Goal: Task Accomplishment & Management: Manage account settings

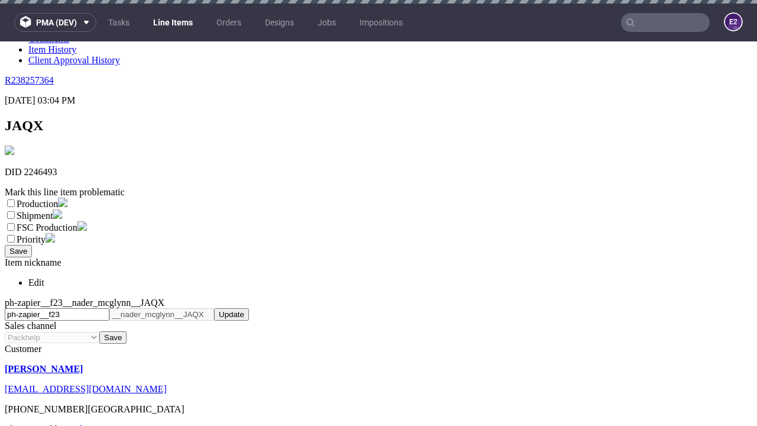
scroll to position [4, 0]
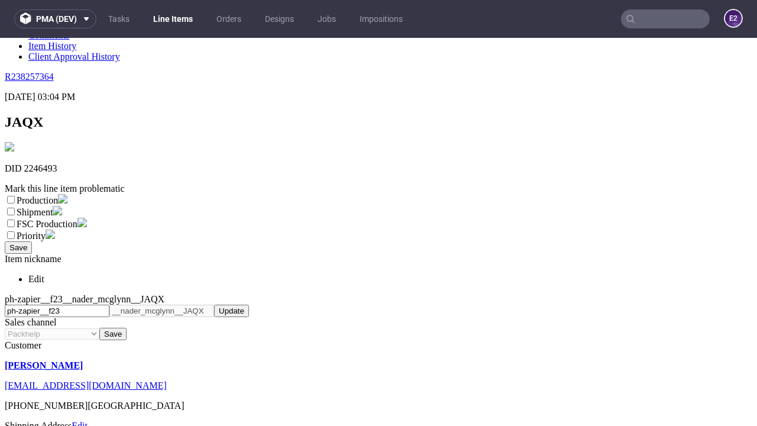
select select "dtp_ca_needed"
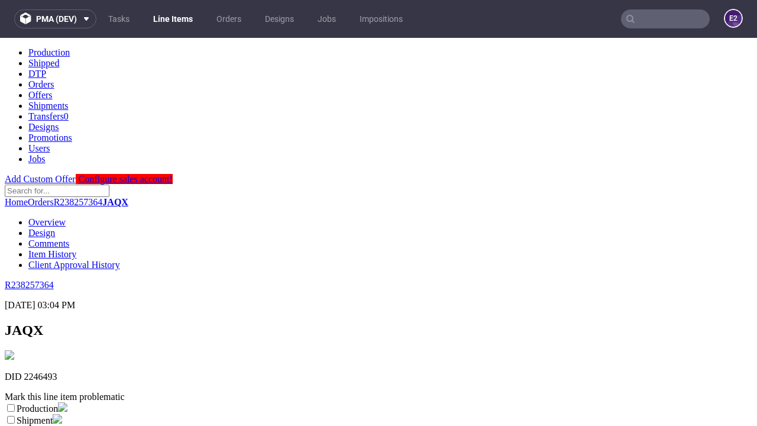
scroll to position [0, 0]
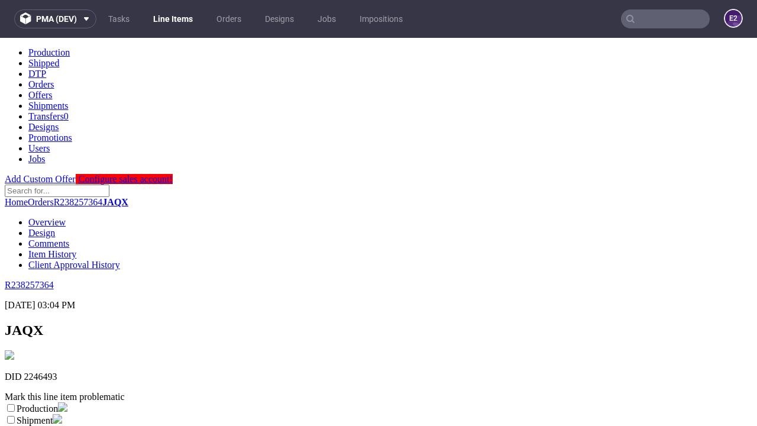
checkbox input "true"
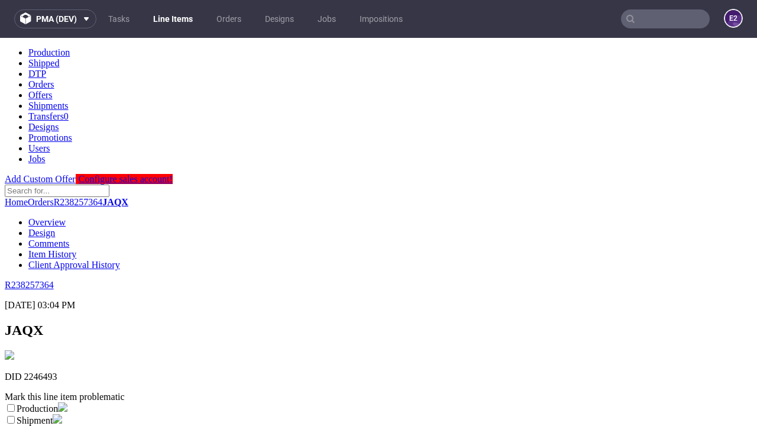
scroll to position [11, 0]
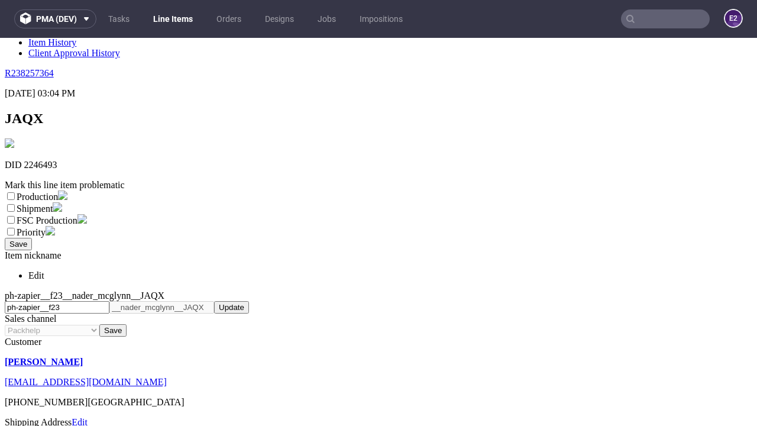
type textarea "test"
